Goal: Information Seeking & Learning: Learn about a topic

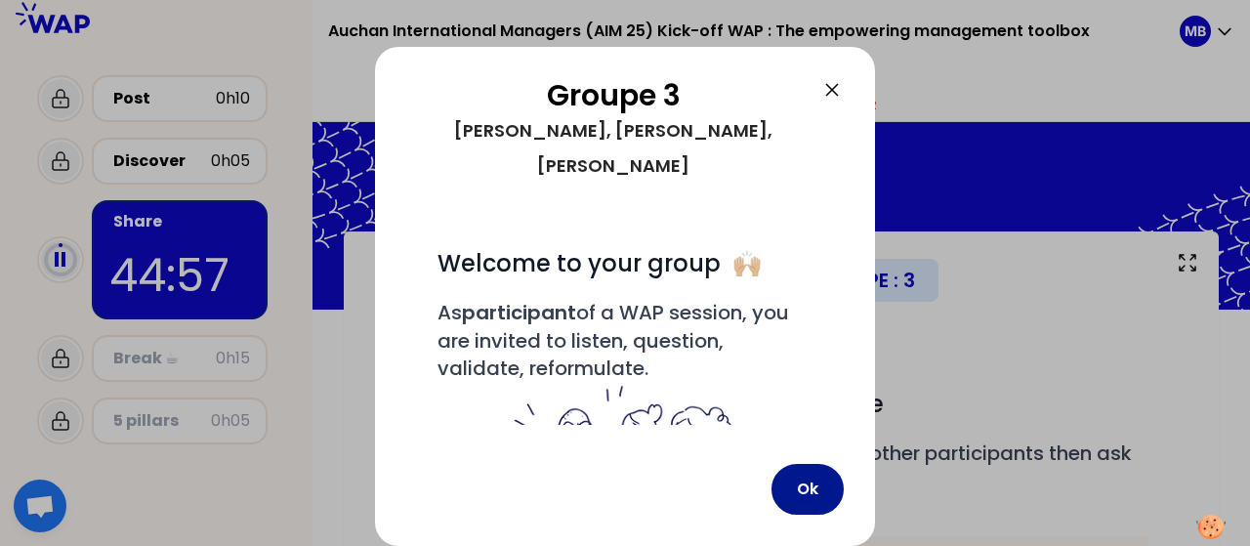
click at [819, 493] on button "Ok" at bounding box center [808, 489] width 72 height 51
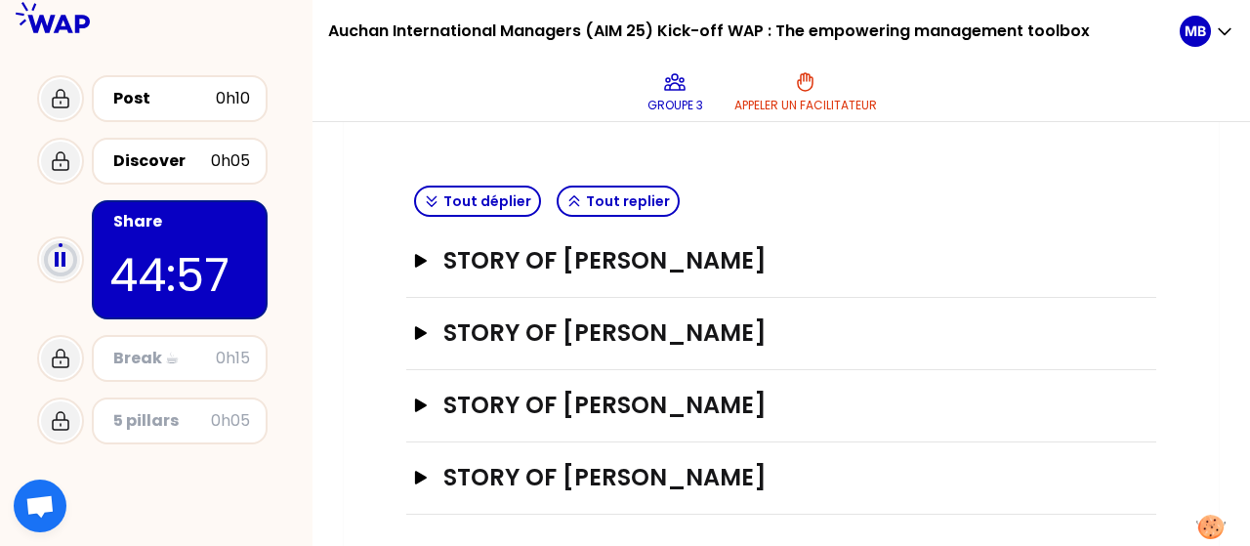
scroll to position [530, 0]
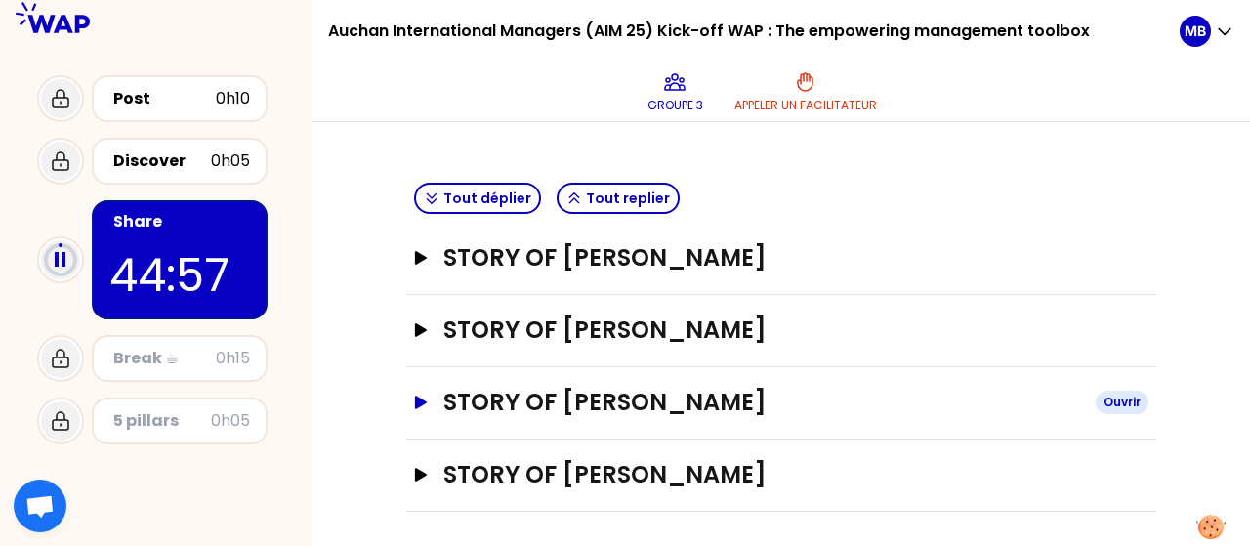
click at [424, 400] on icon "button" at bounding box center [421, 403] width 12 height 14
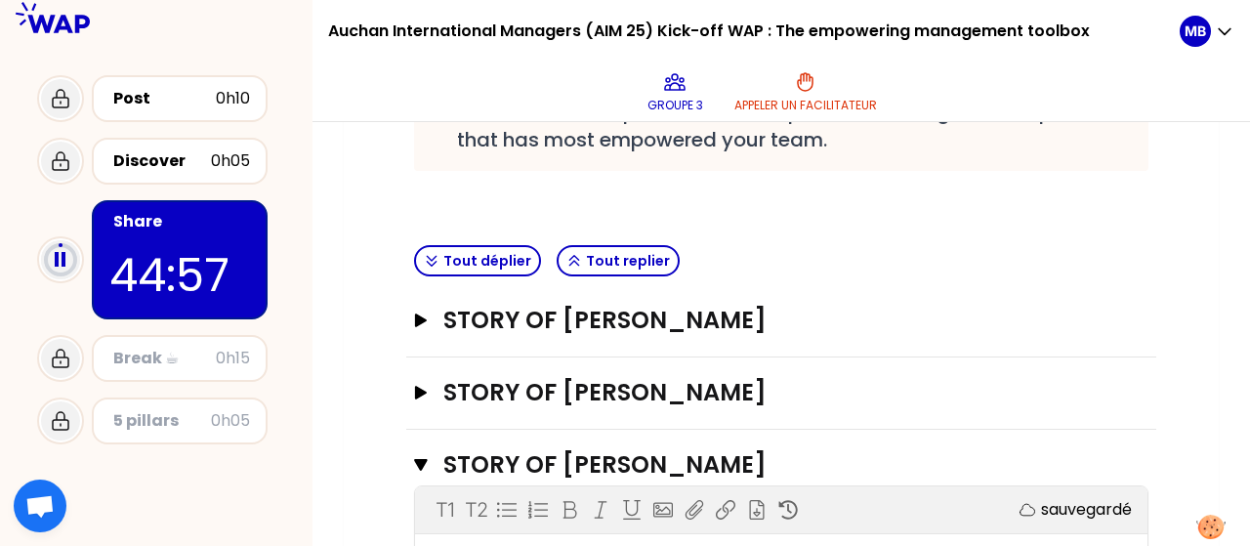
scroll to position [472, 0]
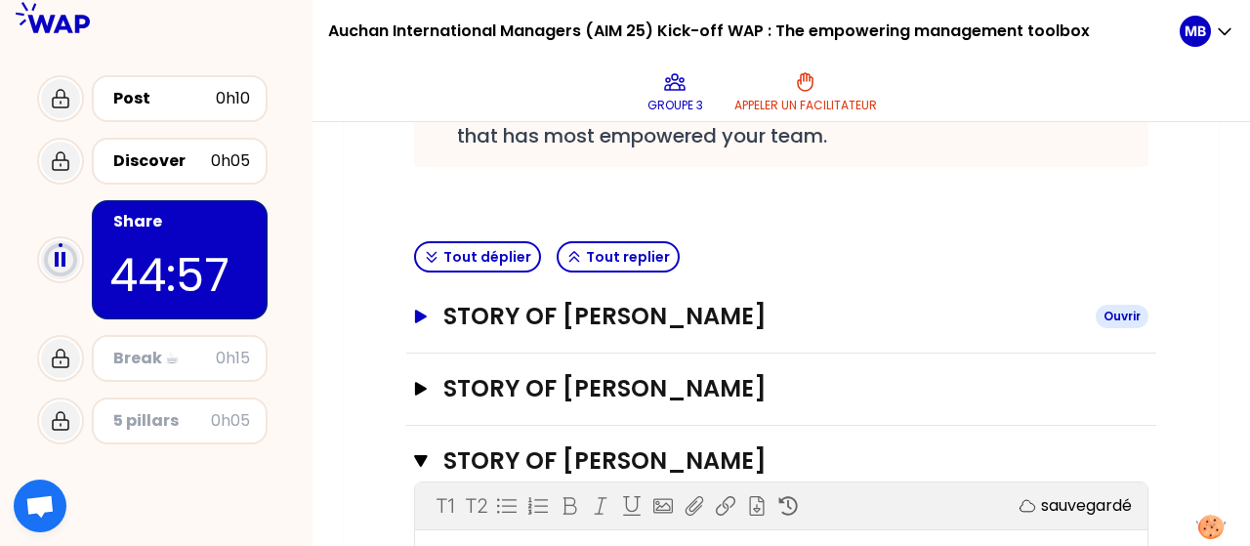
drag, startPoint x: 415, startPoint y: 316, endPoint x: 423, endPoint y: 305, distance: 13.3
click at [423, 305] on button "STORY OF [PERSON_NAME]" at bounding box center [781, 316] width 735 height 31
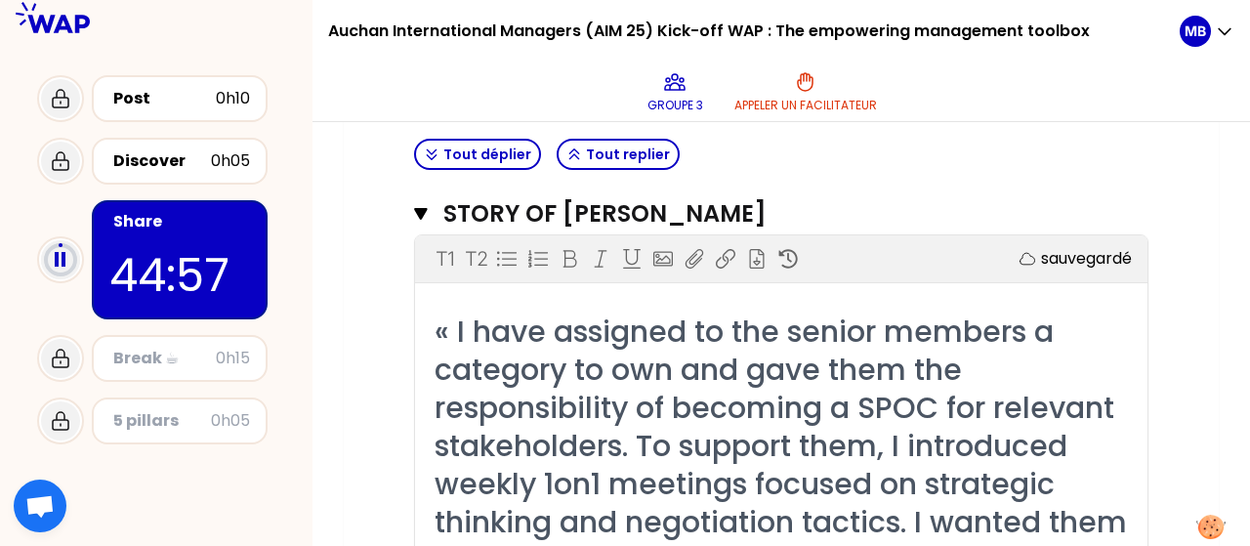
scroll to position [592, 0]
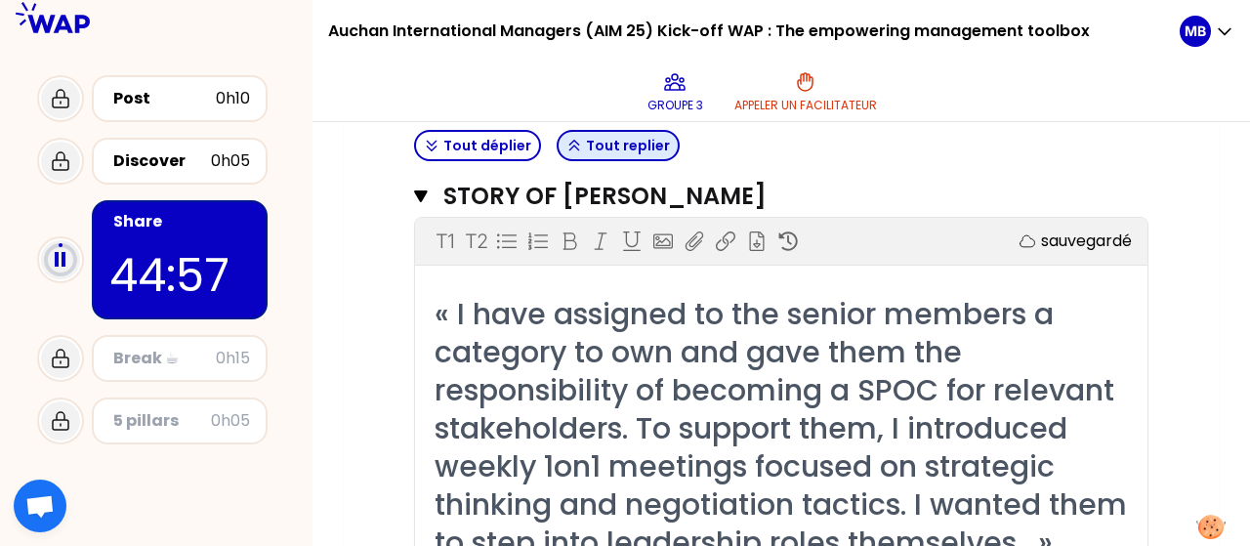
click at [608, 139] on button "Tout replier" at bounding box center [618, 145] width 123 height 31
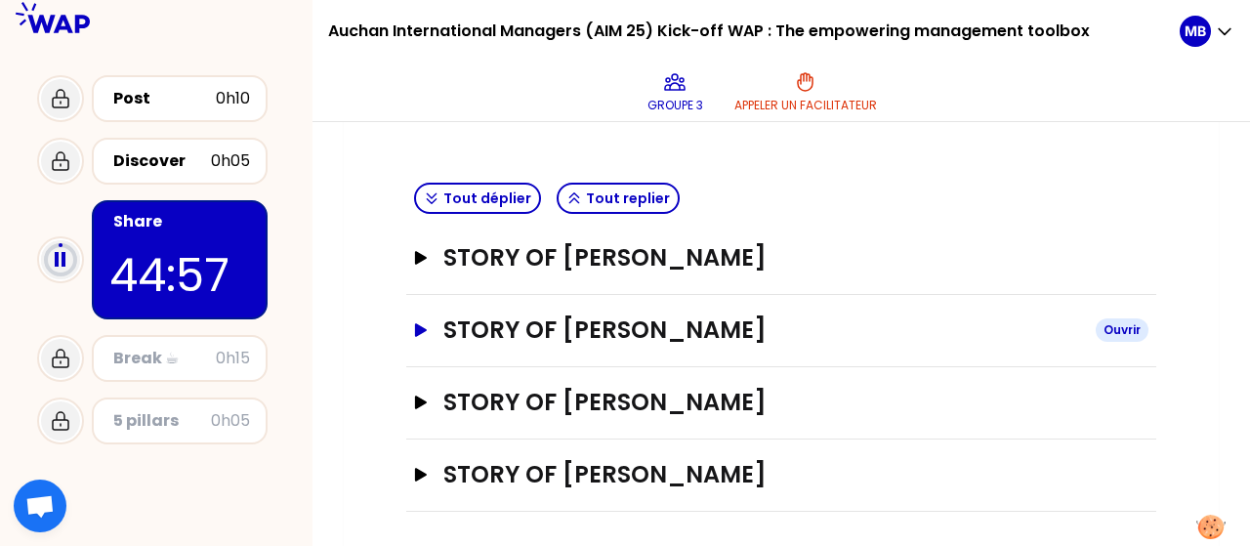
click at [535, 319] on h3 "STORY OF [PERSON_NAME]" at bounding box center [762, 330] width 637 height 31
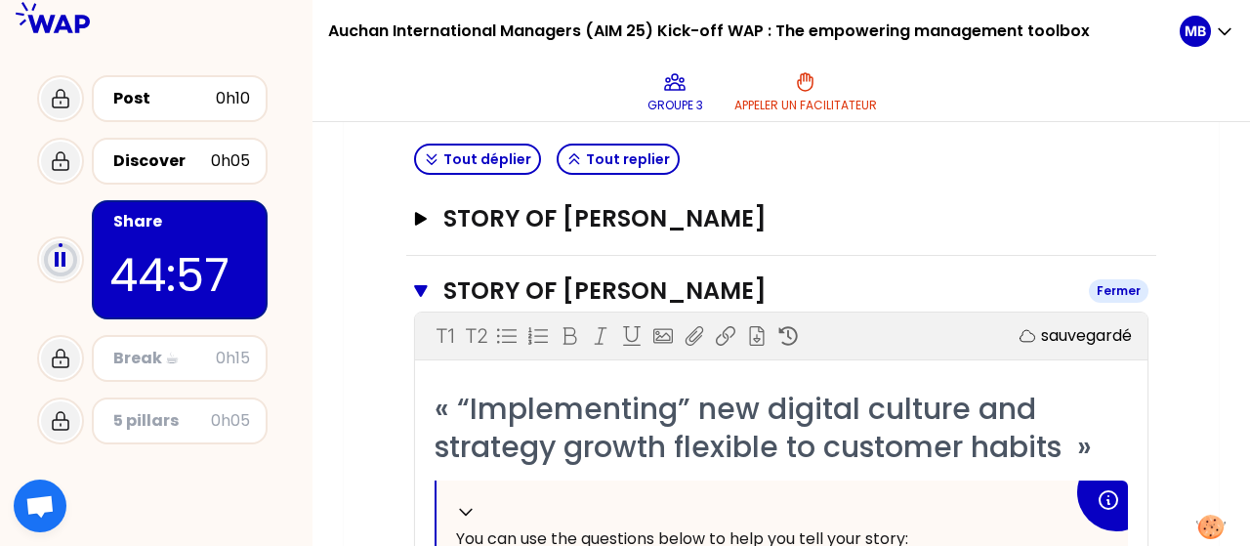
scroll to position [609, 0]
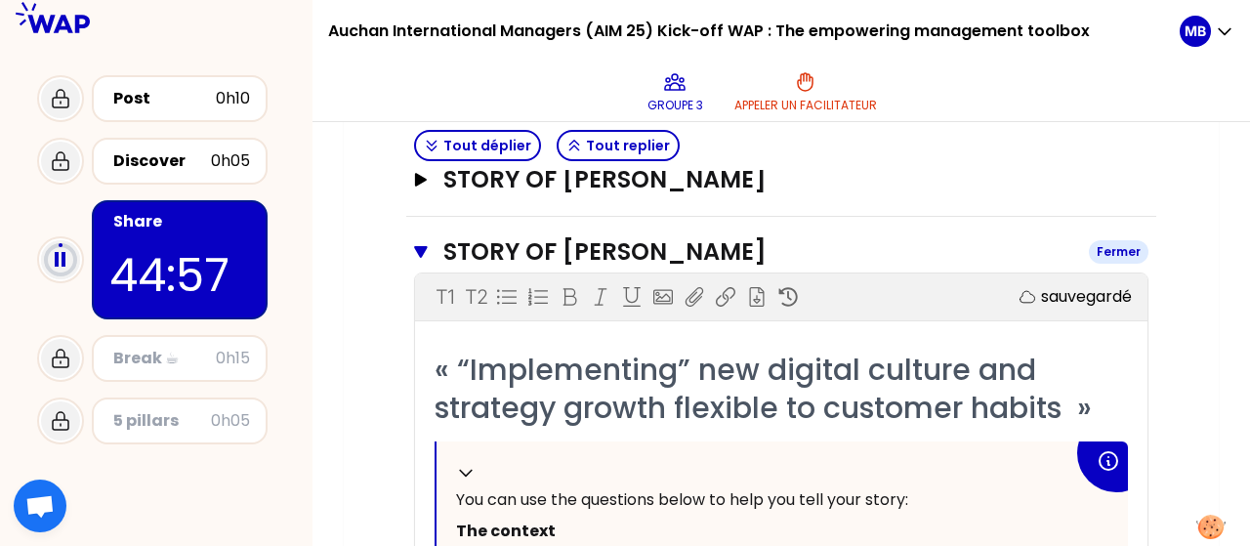
click at [457, 244] on h3 "STORY OF [PERSON_NAME]" at bounding box center [759, 251] width 630 height 31
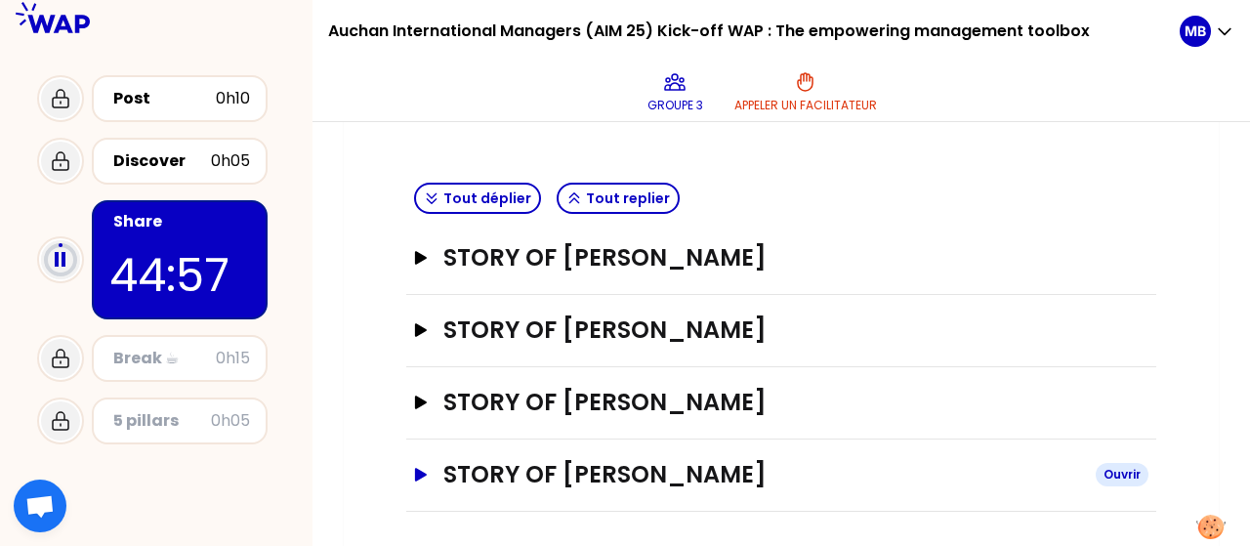
click at [503, 466] on h3 "STORY OF [PERSON_NAME]" at bounding box center [762, 474] width 637 height 31
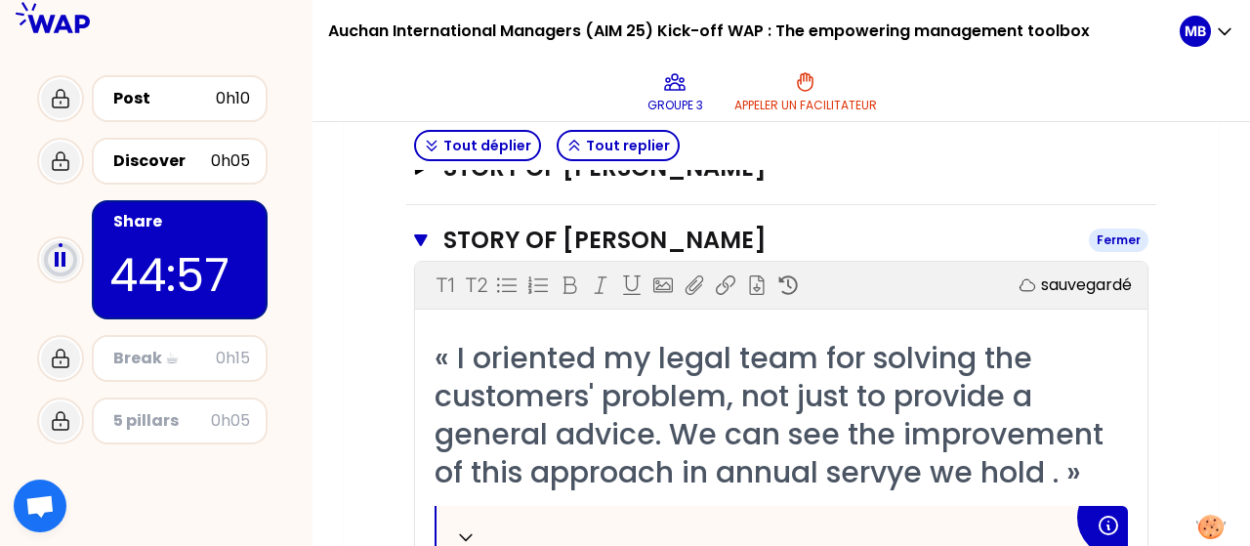
scroll to position [804, 0]
